Goal: Task Accomplishment & Management: Manage account settings

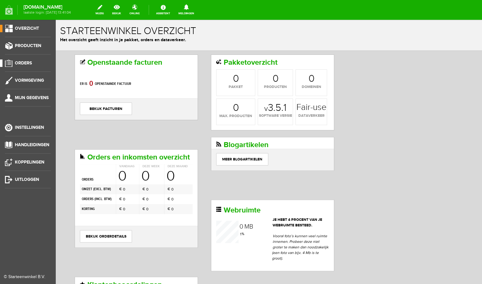
click at [26, 63] on span "Orders" at bounding box center [23, 62] width 17 height 5
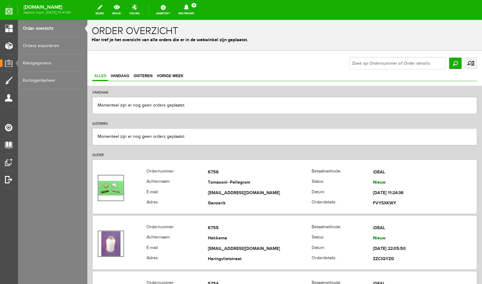
click at [190, 11] on link "Meldingen 3 Nieuwe orders Er is een nieuwe order( #6756 ) geplaatst door [PERSO…" at bounding box center [186, 10] width 23 height 14
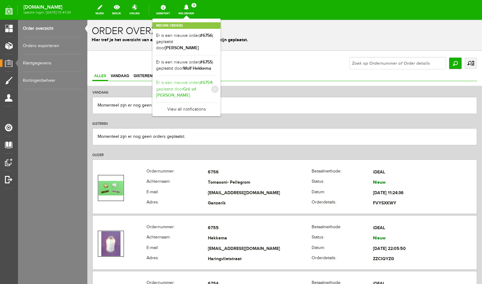
click at [192, 87] on b "Gré vd [PERSON_NAME]" at bounding box center [176, 93] width 40 height 12
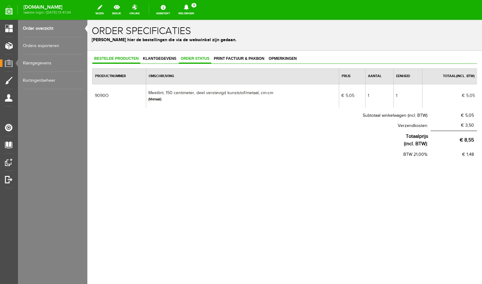
click at [201, 60] on span "Order status" at bounding box center [195, 58] width 33 height 4
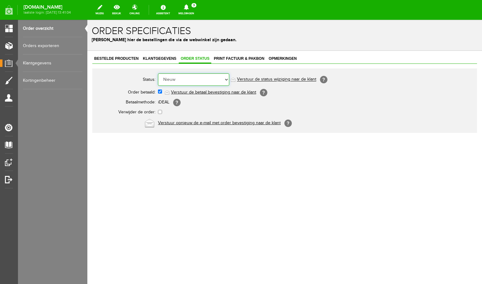
select select "5"
click option "Order is verstuurd" at bounding box center [87, 20] width 0 height 0
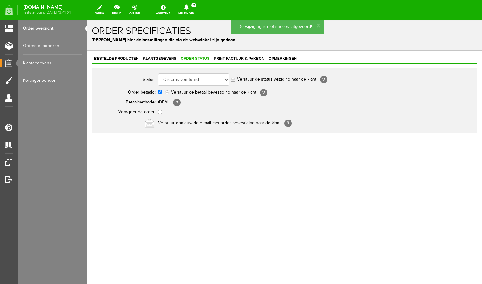
click at [42, 28] on link "Order overzicht" at bounding box center [53, 28] width 60 height 17
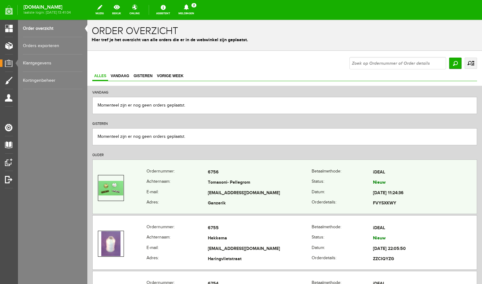
click at [257, 183] on td "Tomasoni- Pellegrom" at bounding box center [260, 183] width 104 height 11
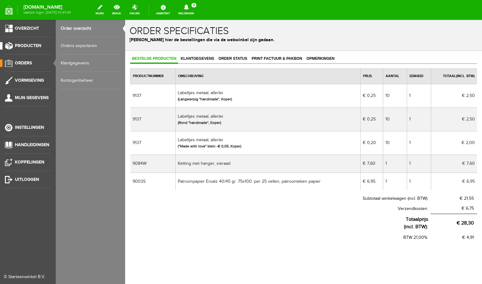
click at [27, 48] on span "Producten" at bounding box center [28, 45] width 26 height 5
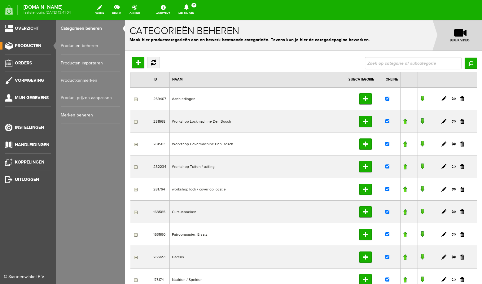
click at [67, 44] on link "Producten beheren" at bounding box center [91, 45] width 60 height 17
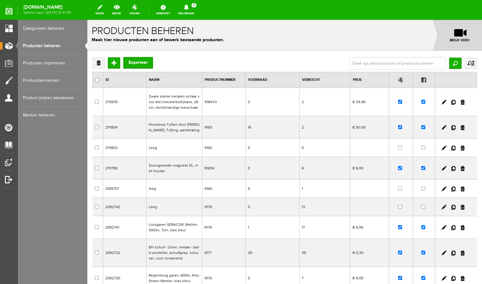
click at [377, 63] on input "text" at bounding box center [398, 63] width 97 height 12
type input "ketting met hanger"
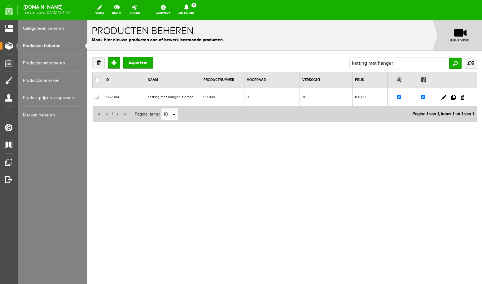
click at [187, 97] on td "Ketting met hanger, sieraad" at bounding box center [173, 97] width 56 height 18
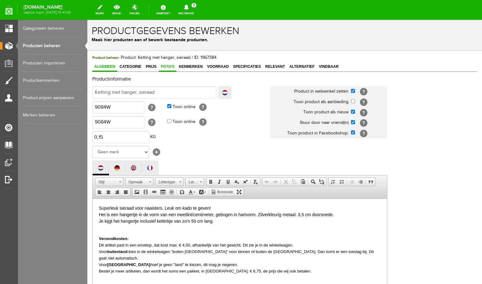
click at [173, 66] on span "Foto's" at bounding box center [167, 66] width 17 height 4
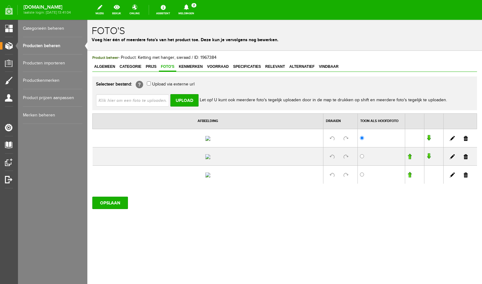
scroll to position [76, 0]
click at [466, 136] on link at bounding box center [466, 138] width 4 height 5
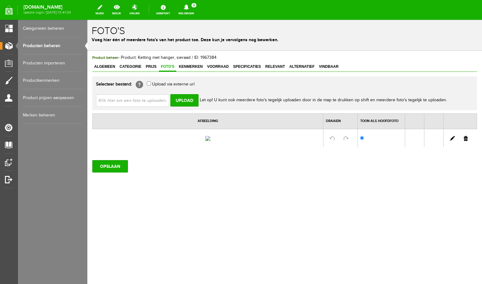
click at [466, 141] on link at bounding box center [466, 138] width 4 height 5
click at [102, 66] on span "Algemeen" at bounding box center [104, 66] width 25 height 4
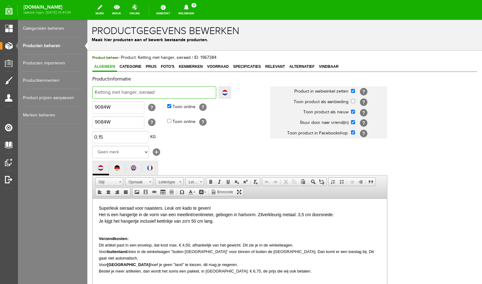
drag, startPoint x: 181, startPoint y: 93, endPoint x: 90, endPoint y: 91, distance: 91.2
click at [92, 91] on input "Ketting met hanger, sieraad" at bounding box center [154, 93] width 124 height 12
type input "L"
type input "Le"
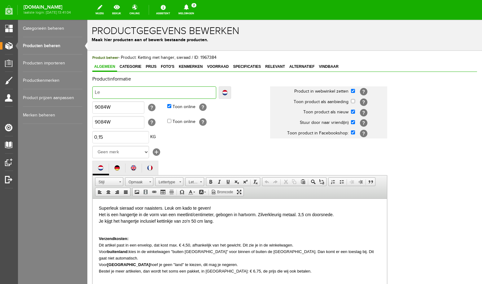
type input "Le"
type input "Leeg"
click at [353, 133] on input "checkbox" at bounding box center [353, 133] width 4 height 4
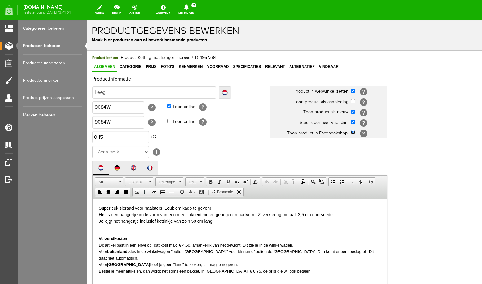
checkbox input "false"
click at [352, 123] on input "checkbox" at bounding box center [353, 122] width 4 height 4
checkbox input "false"
click at [352, 109] on td "[?]" at bounding box center [369, 112] width 36 height 11
click at [353, 91] on input "checkbox" at bounding box center [353, 91] width 4 height 4
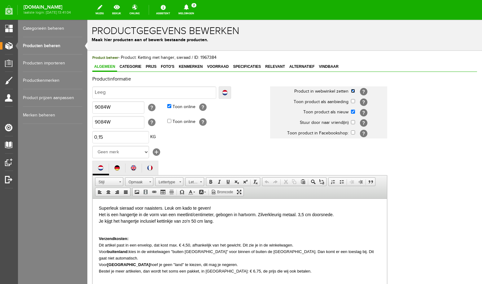
checkbox input "false"
click at [230, 91] on link "Localize" at bounding box center [225, 93] width 12 height 12
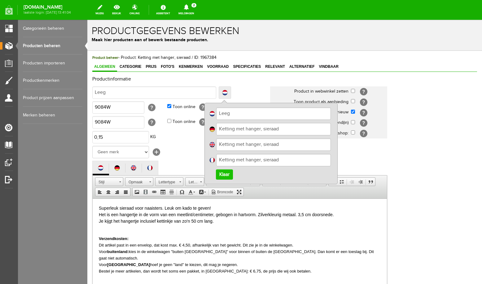
drag, startPoint x: 300, startPoint y: 130, endPoint x: 191, endPoint y: 131, distance: 109.1
click at [216, 131] on input "Ketting met hanger, sieraad" at bounding box center [273, 129] width 115 height 12
type input "leeg"
drag, startPoint x: 288, startPoint y: 144, endPoint x: 180, endPoint y: 143, distance: 107.6
click at [216, 143] on input "Ketting met hanger, sieraad" at bounding box center [273, 145] width 115 height 12
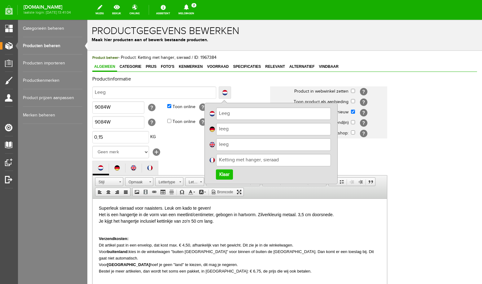
type input "leeg"
drag, startPoint x: 282, startPoint y: 160, endPoint x: 182, endPoint y: 164, distance: 99.6
click at [216, 164] on input "Ketting met hanger, sieraad" at bounding box center [273, 160] width 115 height 12
type input "leeg"
click at [223, 174] on link "Klaar" at bounding box center [224, 175] width 17 height 10
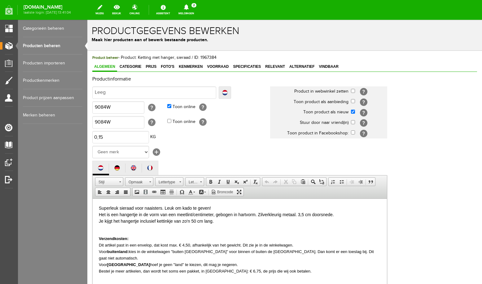
scroll to position [66, 0]
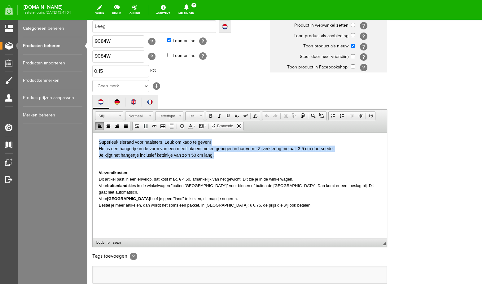
drag, startPoint x: 100, startPoint y: 140, endPoint x: 232, endPoint y: 158, distance: 133.5
click at [232, 158] on p "Superleuk sieraad voor naaisters. Leuk om kado te geven! Het is een hangertje i…" at bounding box center [240, 149] width 282 height 20
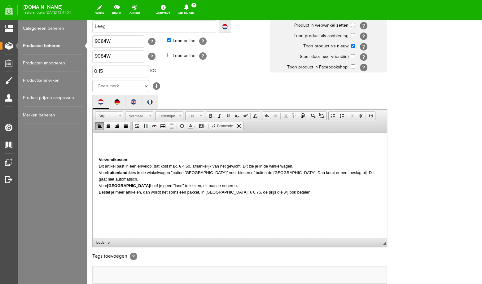
scroll to position [132, 0]
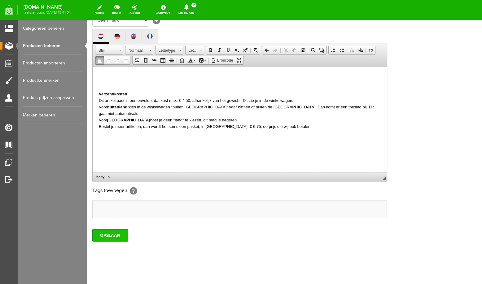
click at [119, 242] on input "OPSLAAN" at bounding box center [110, 235] width 36 height 12
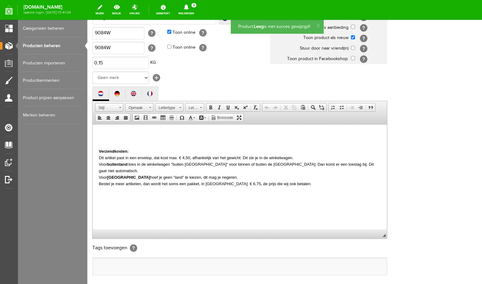
scroll to position [0, 0]
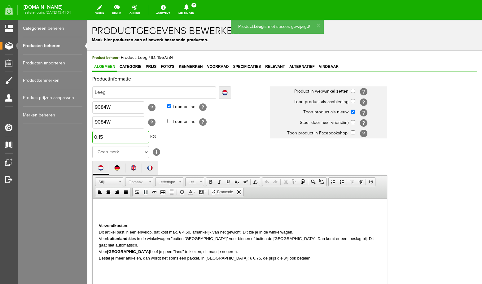
click at [107, 144] on input "0,15" at bounding box center [120, 137] width 57 height 12
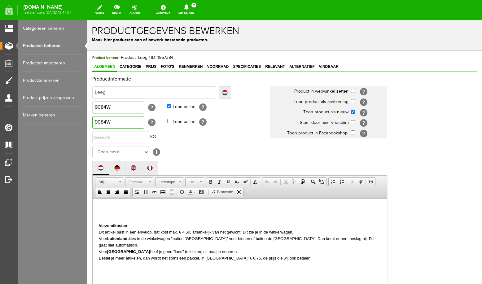
drag, startPoint x: 117, startPoint y: 129, endPoint x: 79, endPoint y: 132, distance: 38.2
click at [92, 129] on input "9084W" at bounding box center [118, 122] width 52 height 12
click at [135, 92] on input "Leeg" at bounding box center [154, 93] width 124 height 12
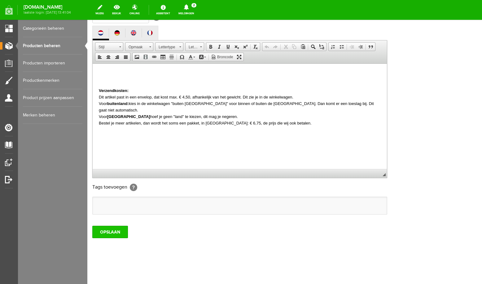
click at [109, 232] on input "OPSLAAN" at bounding box center [110, 232] width 36 height 12
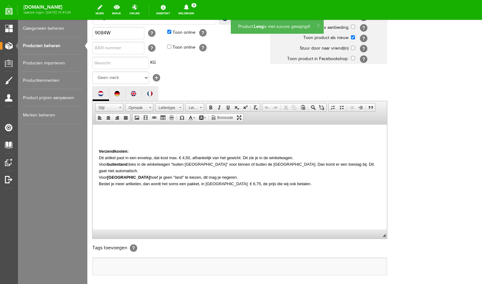
scroll to position [0, 0]
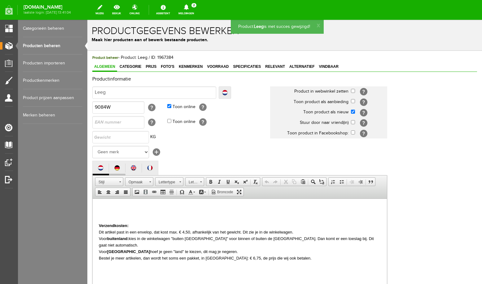
click at [118, 171] on img at bounding box center [117, 168] width 6 height 6
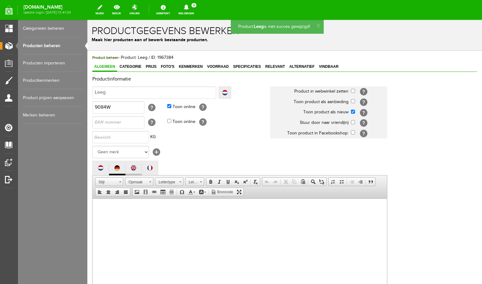
click at [133, 171] on img at bounding box center [134, 168] width 6 height 6
click at [153, 173] on link at bounding box center [150, 168] width 16 height 9
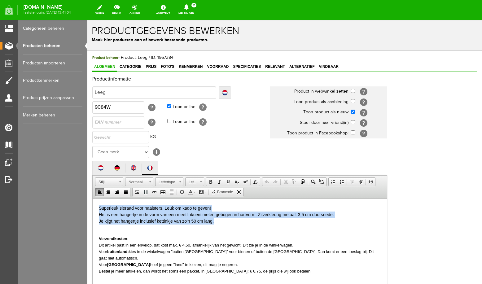
drag, startPoint x: 219, startPoint y: 224, endPoint x: 89, endPoint y: 202, distance: 131.7
click at [93, 202] on html "Superleuk sieraad voor naaisters. Leuk om kado te geven! Het is een hangertje i…" at bounding box center [240, 251] width 295 height 105
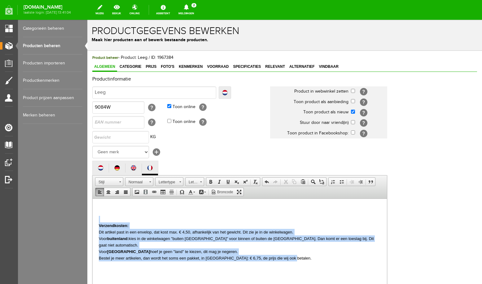
drag, startPoint x: 304, startPoint y: 254, endPoint x: 53, endPoint y: 218, distance: 253.4
click at [93, 218] on html "Verzendkosten: Dit artikel past in een envelop, dat kost max. € 4,50, afhankeli…" at bounding box center [240, 251] width 295 height 105
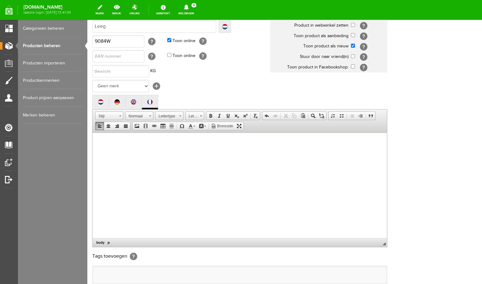
scroll to position [132, 0]
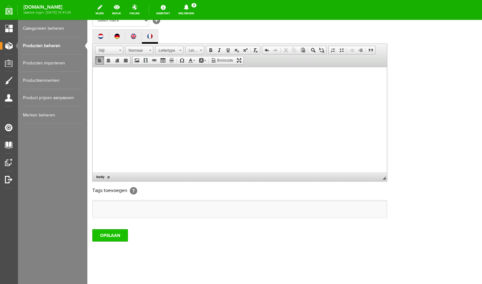
click at [95, 242] on input "OPSLAAN" at bounding box center [110, 235] width 36 height 12
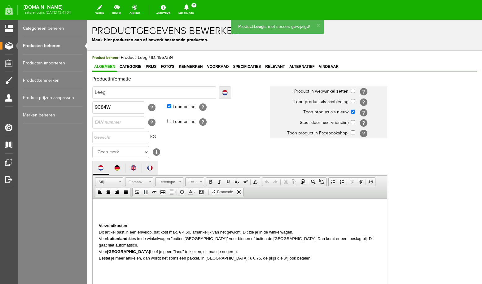
scroll to position [0, 0]
click at [128, 67] on span "Categorie" at bounding box center [130, 66] width 25 height 4
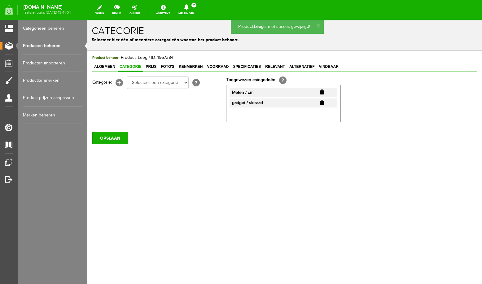
click at [322, 92] on input "button" at bounding box center [322, 92] width 4 height 5
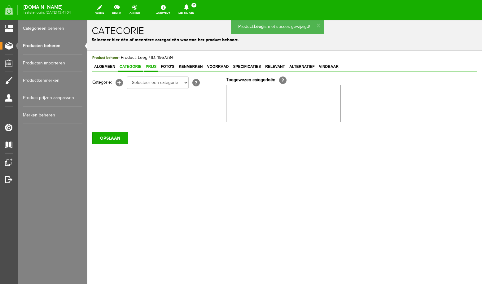
click at [152, 65] on link "Prijs" at bounding box center [151, 67] width 15 height 9
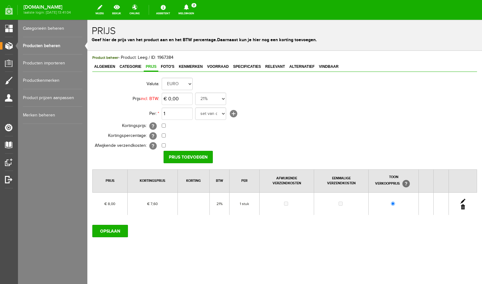
click at [464, 208] on link at bounding box center [463, 207] width 4 height 5
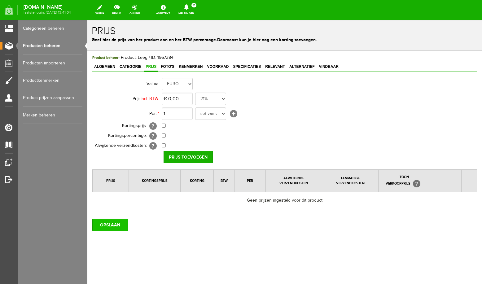
click at [109, 226] on input "OPSLAAN" at bounding box center [110, 225] width 36 height 12
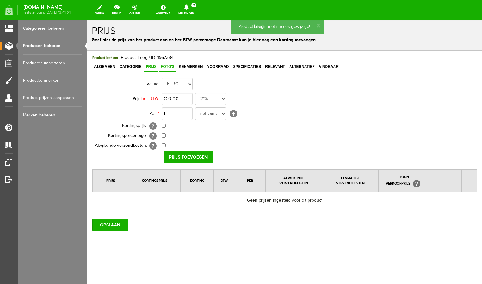
click at [168, 67] on span "Foto's" at bounding box center [167, 66] width 17 height 4
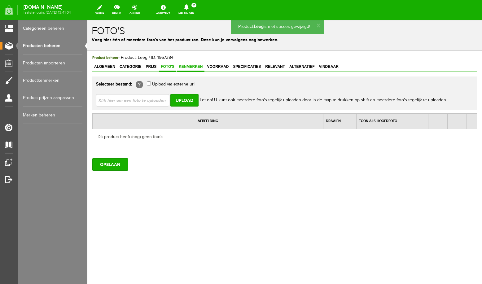
click at [189, 68] on span "Kenmerken" at bounding box center [191, 66] width 28 height 4
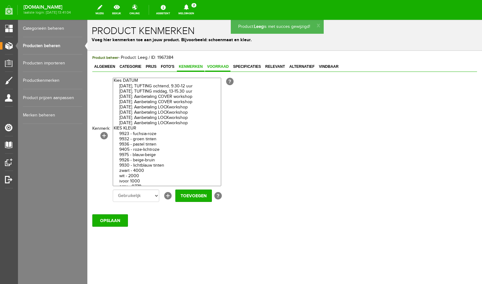
click at [216, 67] on span "Voorraad" at bounding box center [217, 66] width 25 height 4
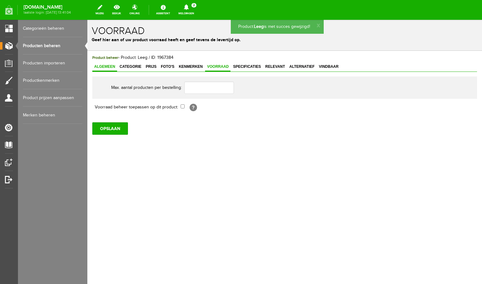
click at [109, 66] on span "Algemeen" at bounding box center [104, 66] width 25 height 4
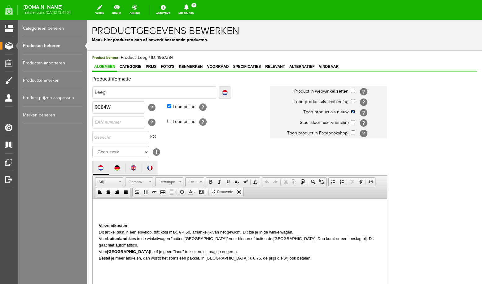
click at [352, 112] on input "checkbox" at bounding box center [353, 112] width 4 height 4
checkbox input "false"
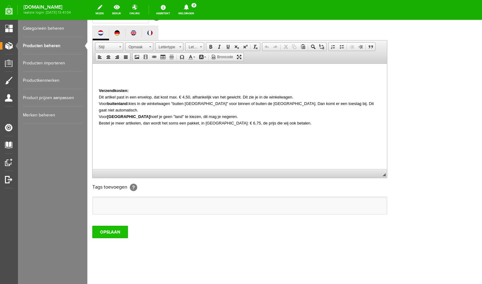
click at [109, 235] on input "OPSLAAN" at bounding box center [110, 232] width 36 height 12
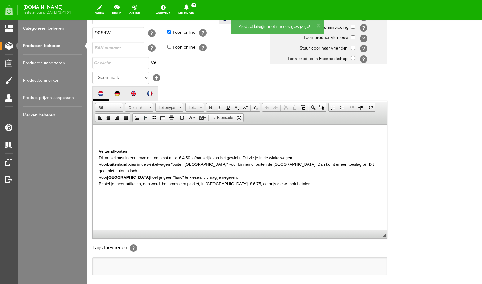
scroll to position [0, 0]
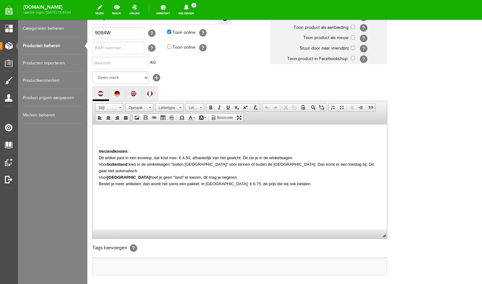
click at [189, 7] on icon at bounding box center [186, 7] width 5 height 6
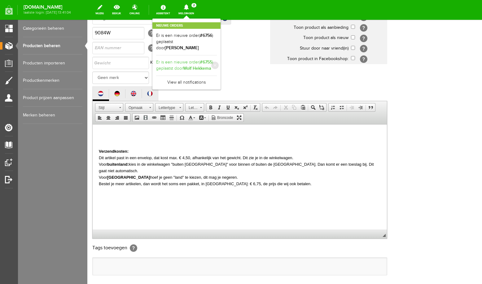
click at [191, 68] on b "Wolf Hekkema" at bounding box center [197, 68] width 28 height 5
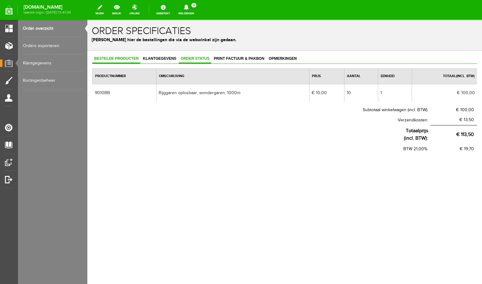
click at [201, 60] on span "Order status" at bounding box center [195, 58] width 33 height 4
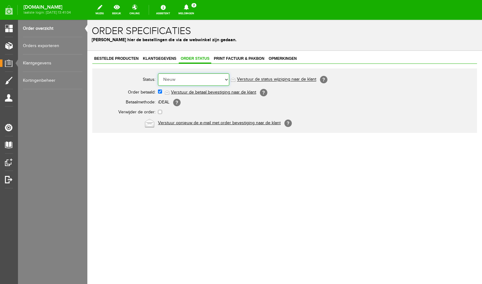
click at [158, 73] on select "Order niet afgerond Nieuw Order in behandeling Wacht op leverancier Wacht op be…" at bounding box center [193, 79] width 71 height 12
select select "5"
click option "Order is verstuurd" at bounding box center [87, 20] width 0 height 0
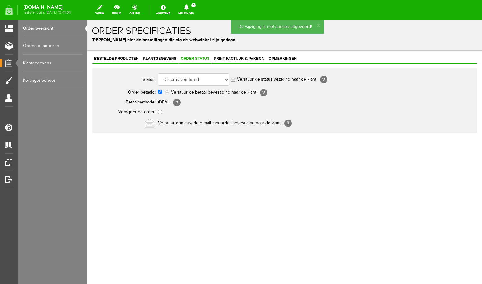
click at [49, 25] on link "Order overzicht" at bounding box center [53, 28] width 60 height 17
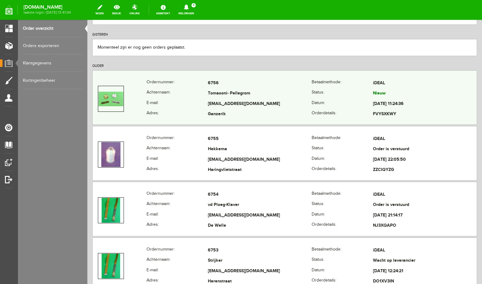
scroll to position [132, 0]
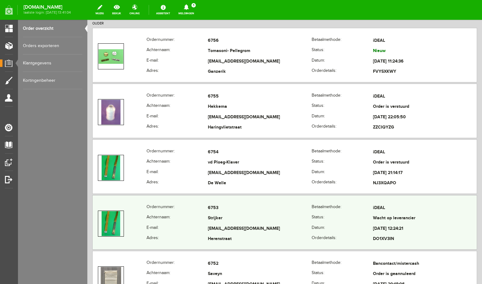
click at [257, 226] on td "[EMAIL_ADDRESS][DOMAIN_NAME]" at bounding box center [260, 229] width 104 height 11
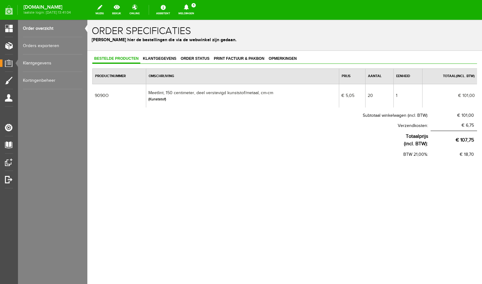
click at [44, 28] on link "Order overzicht" at bounding box center [53, 28] width 60 height 17
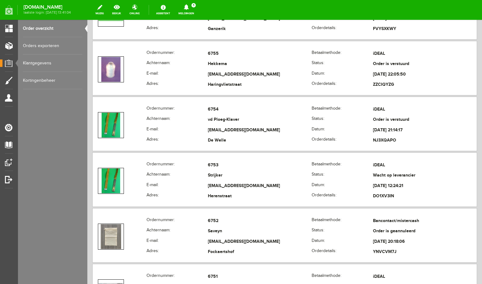
scroll to position [198, 0]
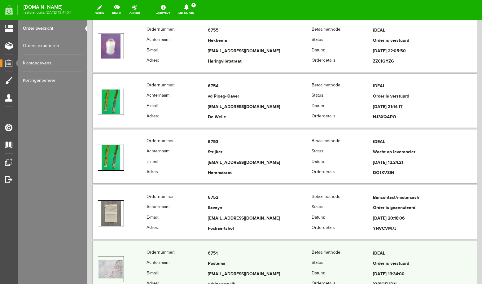
click at [241, 254] on td "6751" at bounding box center [260, 254] width 104 height 11
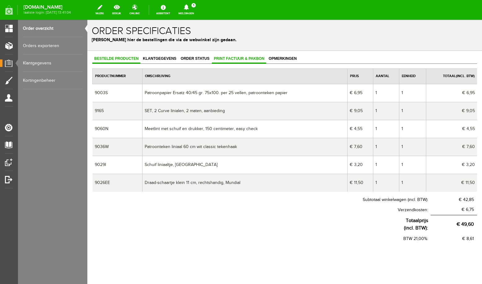
click at [223, 57] on span "Print factuur & pakbon" at bounding box center [239, 58] width 54 height 4
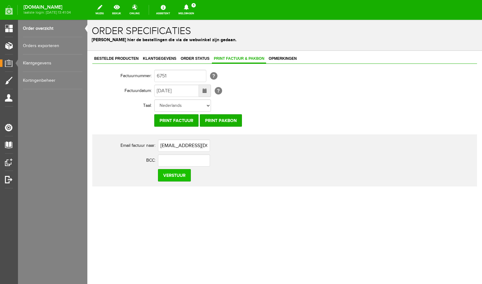
click at [167, 173] on input "Verstuur" at bounding box center [174, 175] width 33 height 12
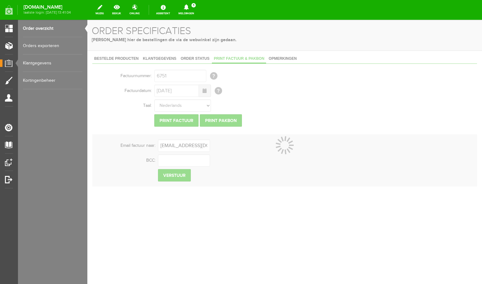
click at [40, 27] on link "Order overzicht" at bounding box center [53, 28] width 60 height 17
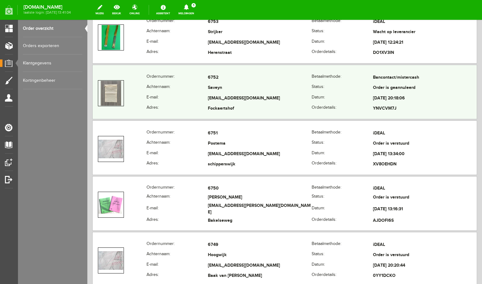
scroll to position [330, 0]
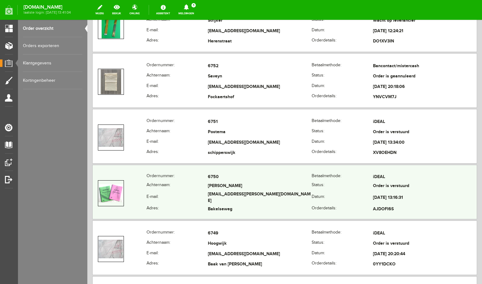
click at [241, 190] on td "[PERSON_NAME]" at bounding box center [260, 186] width 104 height 9
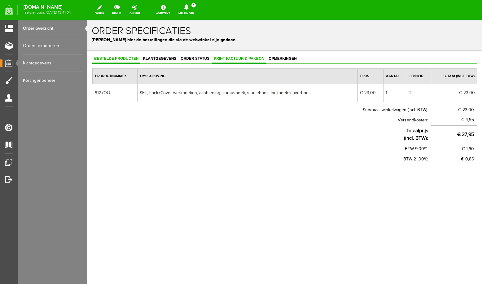
click at [236, 61] on link "Print factuur & pakbon" at bounding box center [239, 59] width 54 height 9
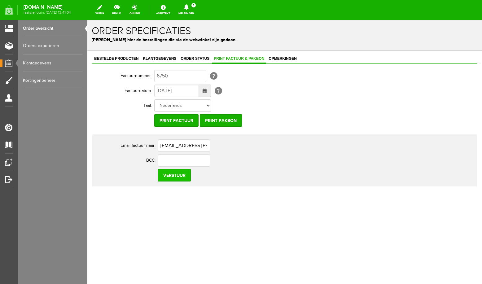
click at [176, 177] on input "Verstuur" at bounding box center [174, 175] width 33 height 12
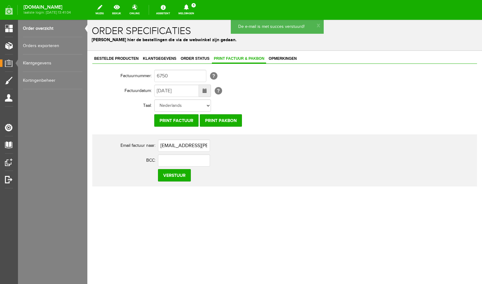
click at [39, 32] on link "Order overzicht" at bounding box center [53, 28] width 60 height 17
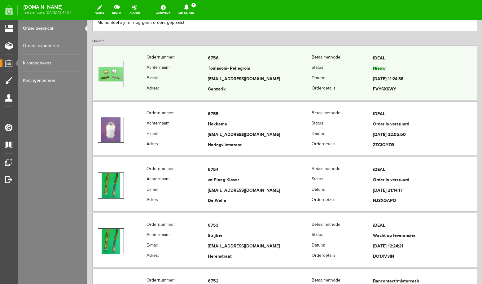
scroll to position [264, 0]
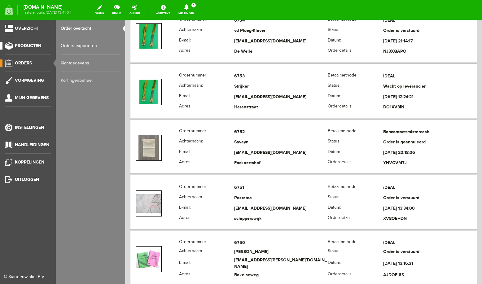
click at [26, 47] on span "Producten" at bounding box center [28, 45] width 26 height 5
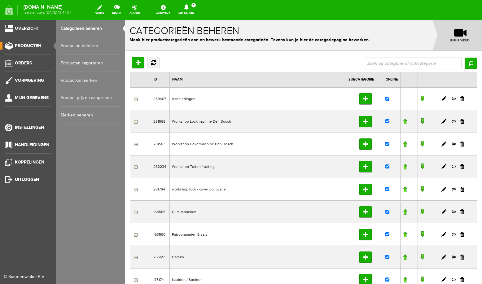
click at [78, 47] on link "Producten beheren" at bounding box center [91, 45] width 60 height 17
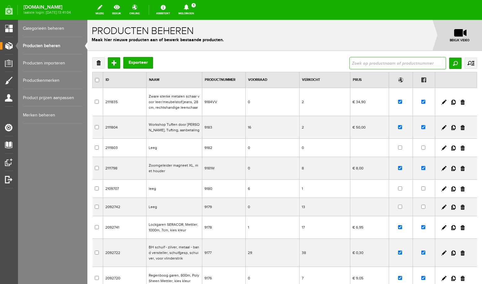
click at [361, 65] on input "text" at bounding box center [398, 63] width 97 height 12
type input "label"
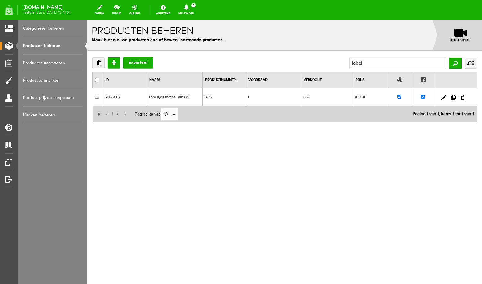
click at [178, 98] on td "Labeltjes metaal, allerlei" at bounding box center [175, 97] width 56 height 18
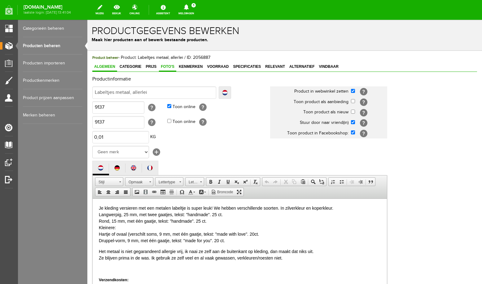
click at [166, 66] on span "Foto's" at bounding box center [167, 66] width 17 height 4
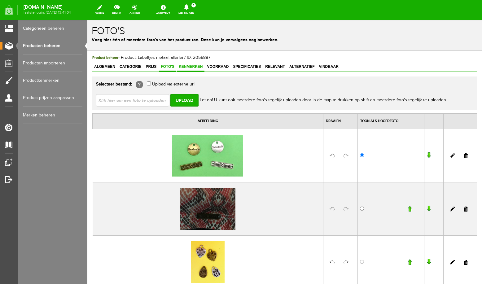
click at [188, 67] on span "Kenmerken" at bounding box center [191, 66] width 28 height 4
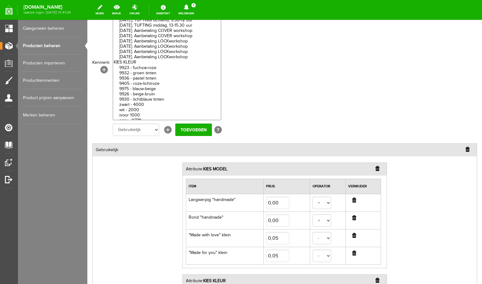
scroll to position [132, 0]
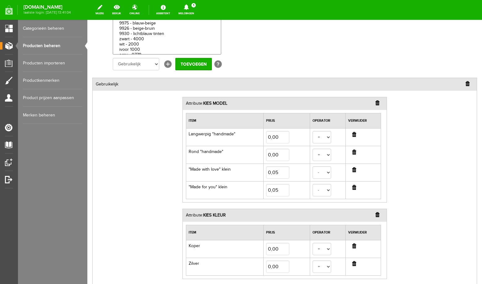
click at [354, 188] on input "button" at bounding box center [355, 187] width 4 height 5
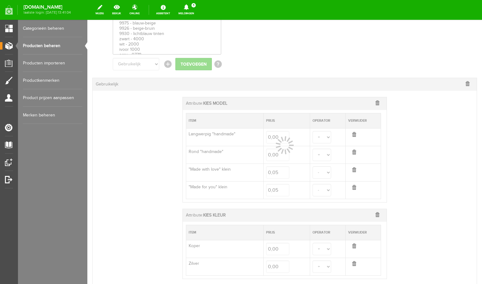
select select
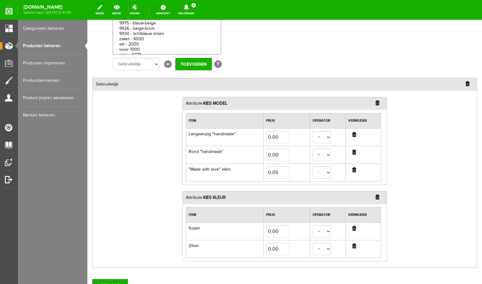
click at [355, 171] on input "button" at bounding box center [355, 169] width 4 height 5
select select
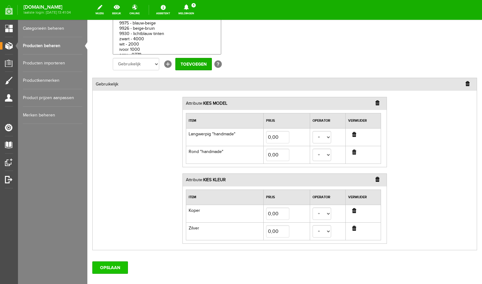
click at [103, 270] on input "OPSLAAN" at bounding box center [110, 268] width 36 height 12
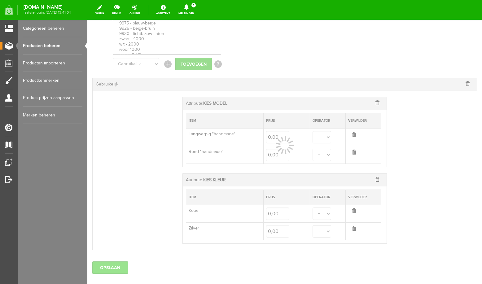
select select
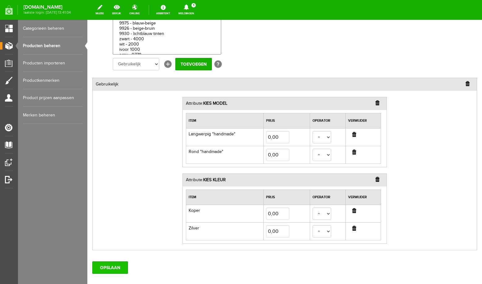
click at [108, 267] on input "OPSLAAN" at bounding box center [110, 268] width 36 height 12
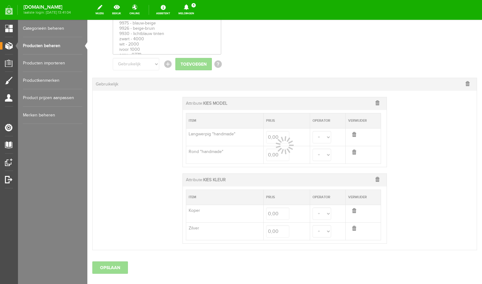
select select
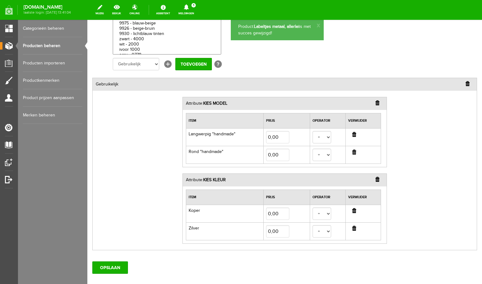
scroll to position [0, 0]
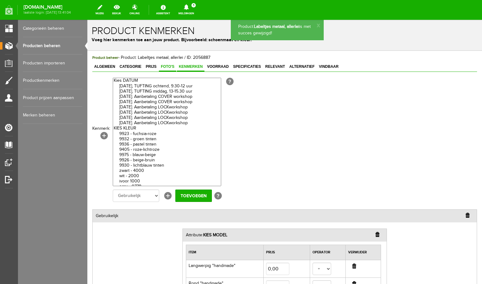
click at [167, 66] on span "Foto's" at bounding box center [167, 66] width 17 height 4
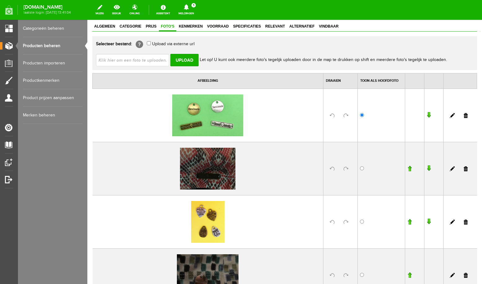
scroll to position [66, 0]
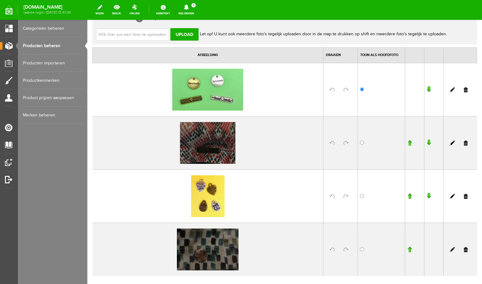
click at [466, 143] on link at bounding box center [466, 143] width 4 height 5
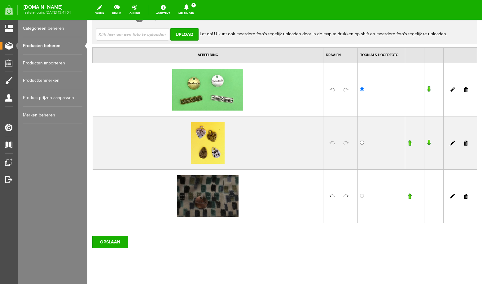
scroll to position [66, 0]
click at [467, 143] on link at bounding box center [466, 143] width 4 height 5
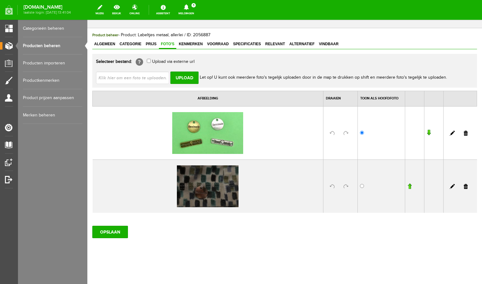
scroll to position [22, 0]
click at [467, 187] on link at bounding box center [466, 186] width 4 height 5
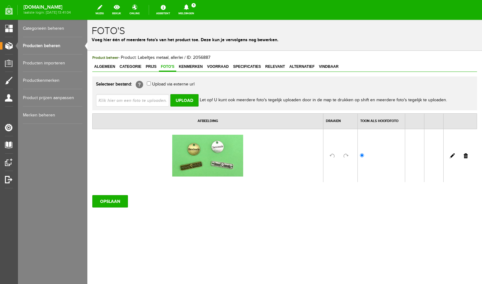
scroll to position [0, 0]
click at [113, 201] on input "OPSLAAN" at bounding box center [110, 201] width 36 height 12
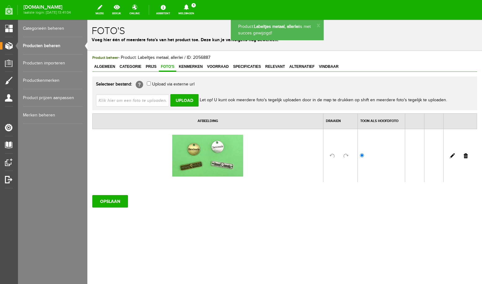
click at [39, 30] on link "Categorieën beheren" at bounding box center [53, 28] width 60 height 17
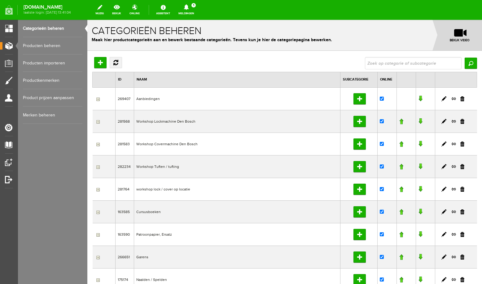
click at [43, 45] on link "Producten beheren" at bounding box center [53, 45] width 60 height 17
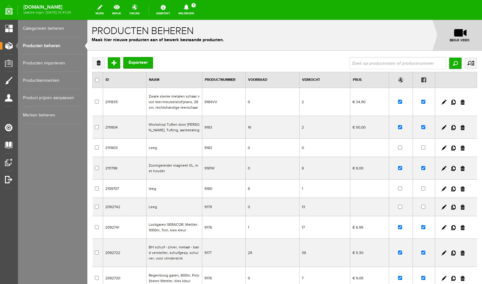
click at [194, 11] on link "Meldingen 1 Nieuwe orders Er is een nieuwe order( #6756 ) geplaatst door [PERSO…" at bounding box center [186, 10] width 23 height 14
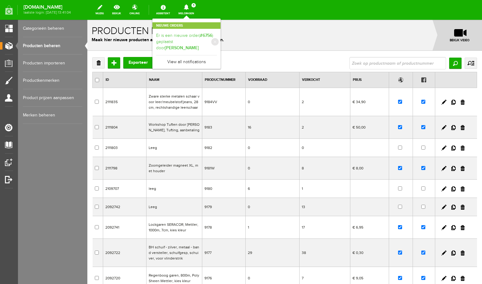
click at [188, 41] on link "Er is een nieuwe order( #6756 ) geplaatst door [PERSON_NAME]" at bounding box center [186, 42] width 61 height 19
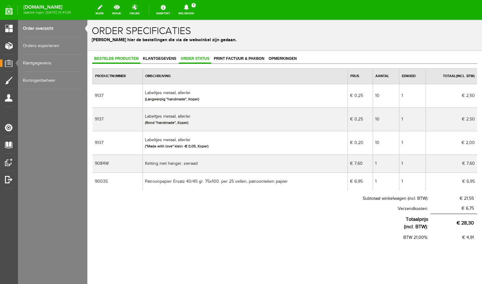
click at [195, 59] on span "Order status" at bounding box center [195, 58] width 33 height 4
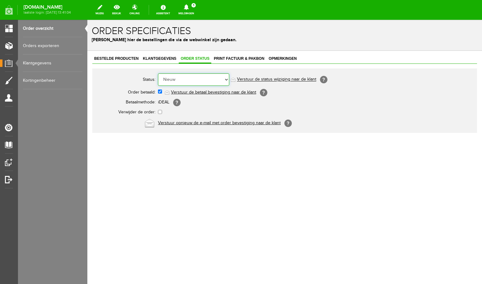
click at [158, 73] on select "Order niet afgerond Nieuw Order in behandeling Wacht op leverancier Wacht op be…" at bounding box center [193, 79] width 71 height 12
select select "5"
click option "Order is verstuurd" at bounding box center [87, 20] width 0 height 0
